Goal: Task Accomplishment & Management: Use online tool/utility

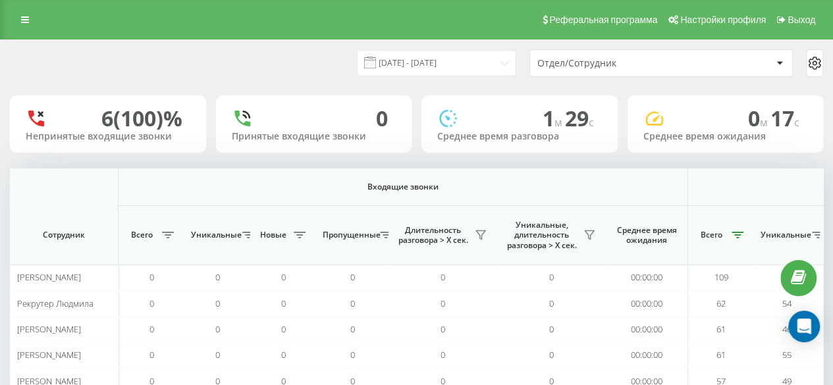
scroll to position [0, 1024]
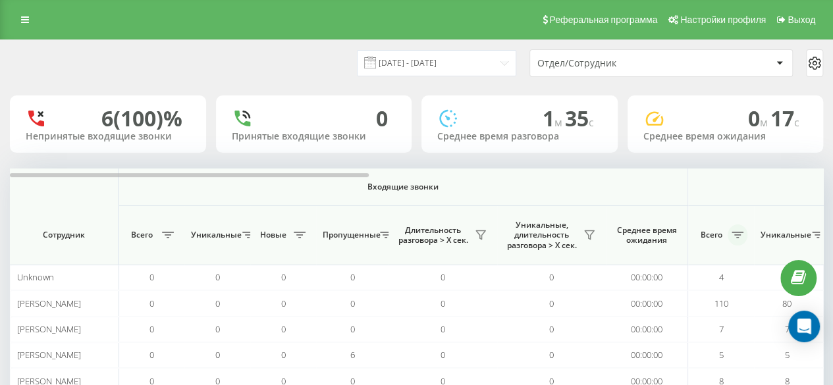
click at [735, 234] on icon at bounding box center [738, 235] width 12 height 7
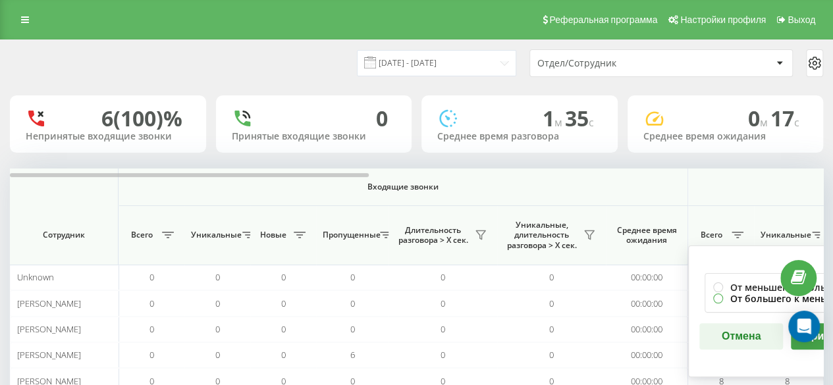
click at [715, 297] on label "От большего к меньшему" at bounding box center [786, 298] width 147 height 11
radio input "true"
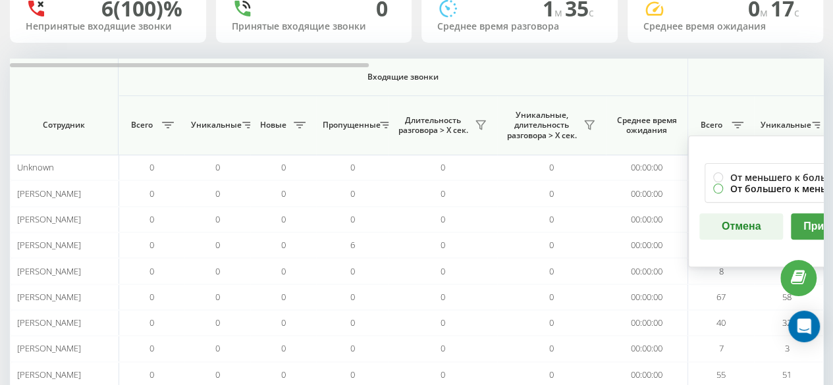
scroll to position [132, 0]
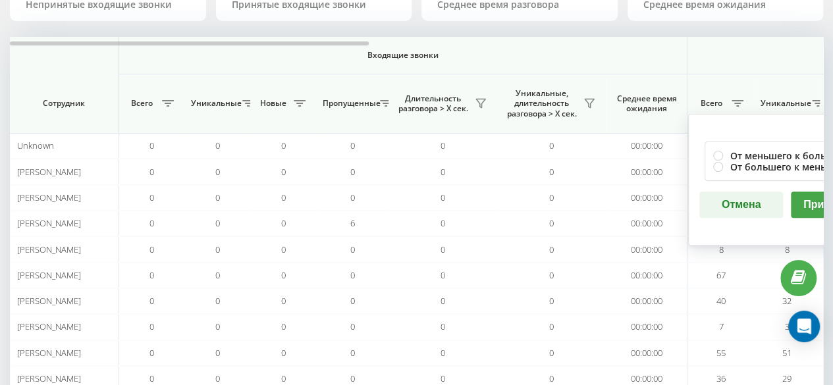
click at [799, 200] on button "Применить" at bounding box center [833, 205] width 84 height 26
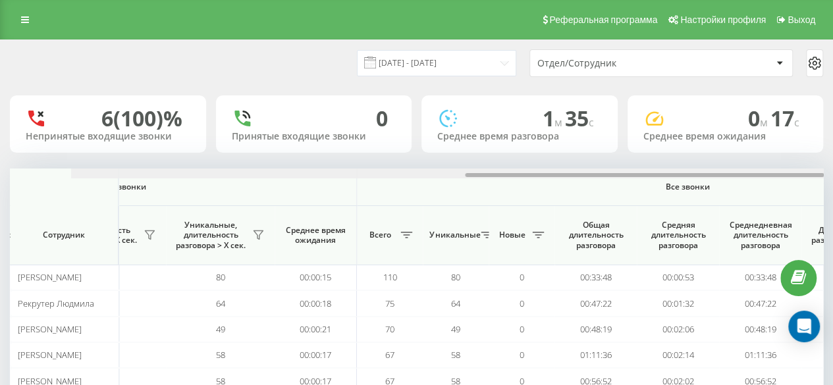
scroll to position [0, 1024]
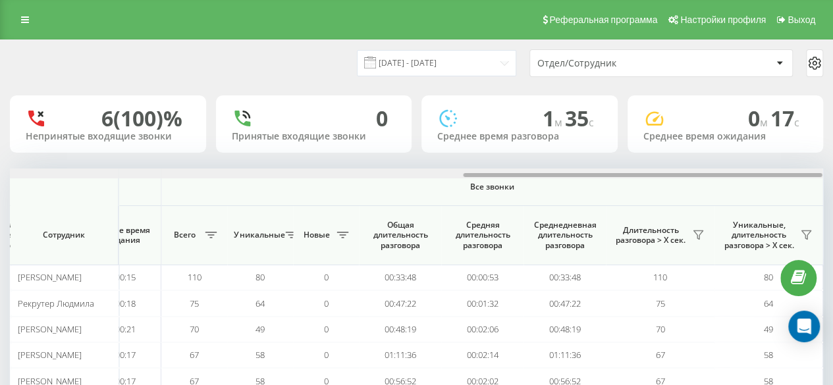
drag, startPoint x: 348, startPoint y: 174, endPoint x: 842, endPoint y: 181, distance: 493.9
click at [832, 181] on html "bukischool.com.ua Проекты bukischool.com.ua Дашборд Центр обращений Аналитика В…" at bounding box center [416, 192] width 833 height 385
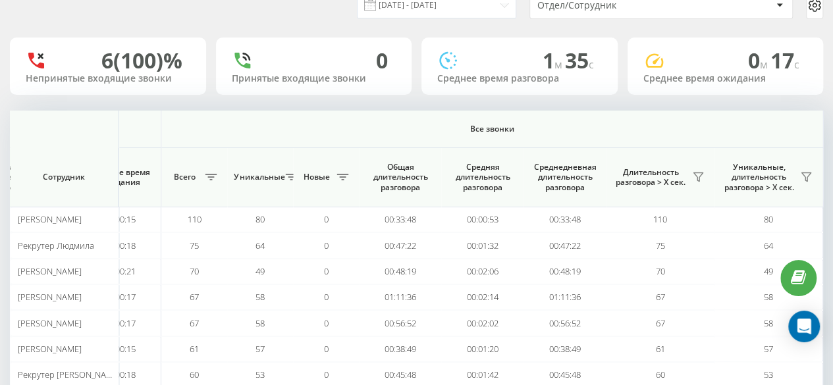
scroll to position [132, 0]
